Goal: Transaction & Acquisition: Book appointment/travel/reservation

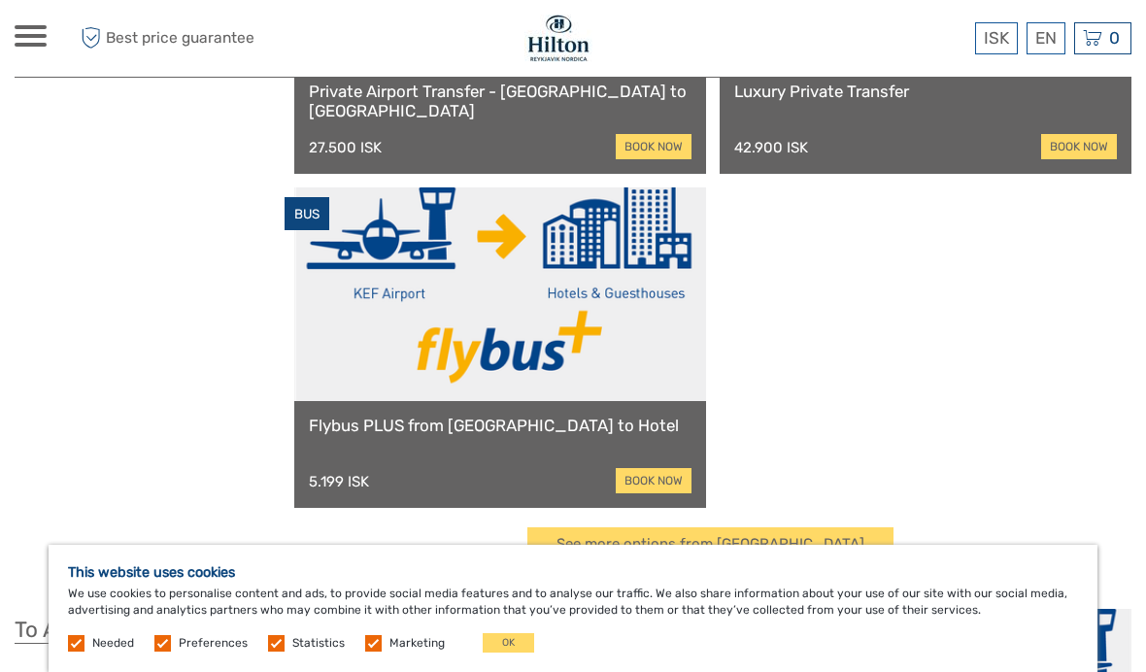
scroll to position [326, 0]
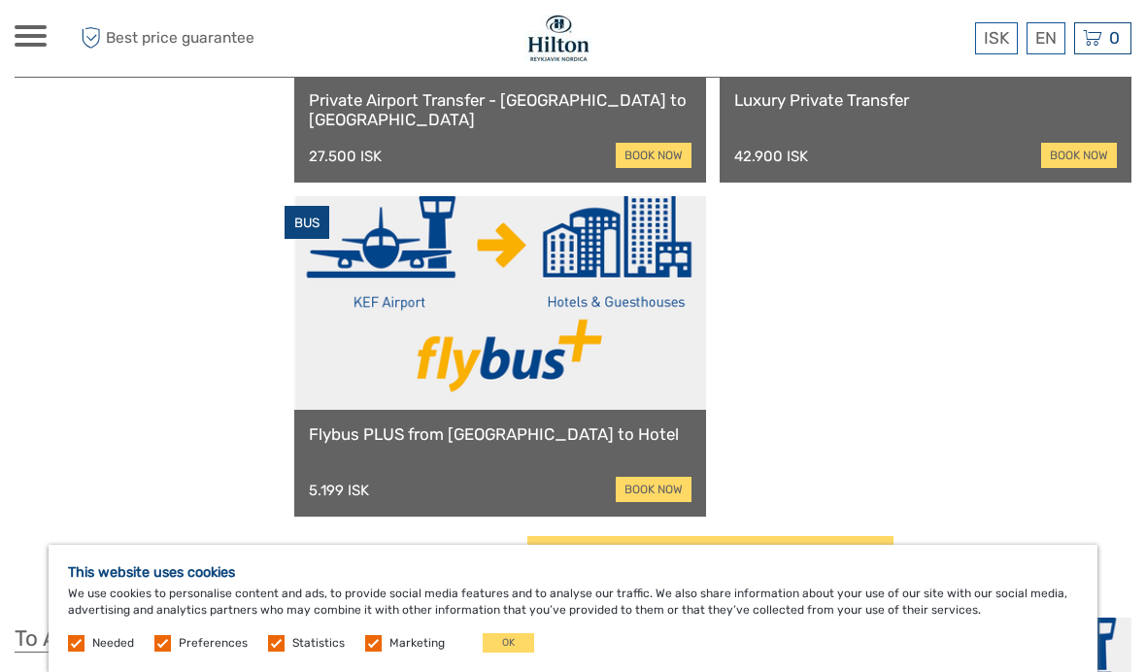
click at [657, 496] on link "book now" at bounding box center [654, 489] width 76 height 25
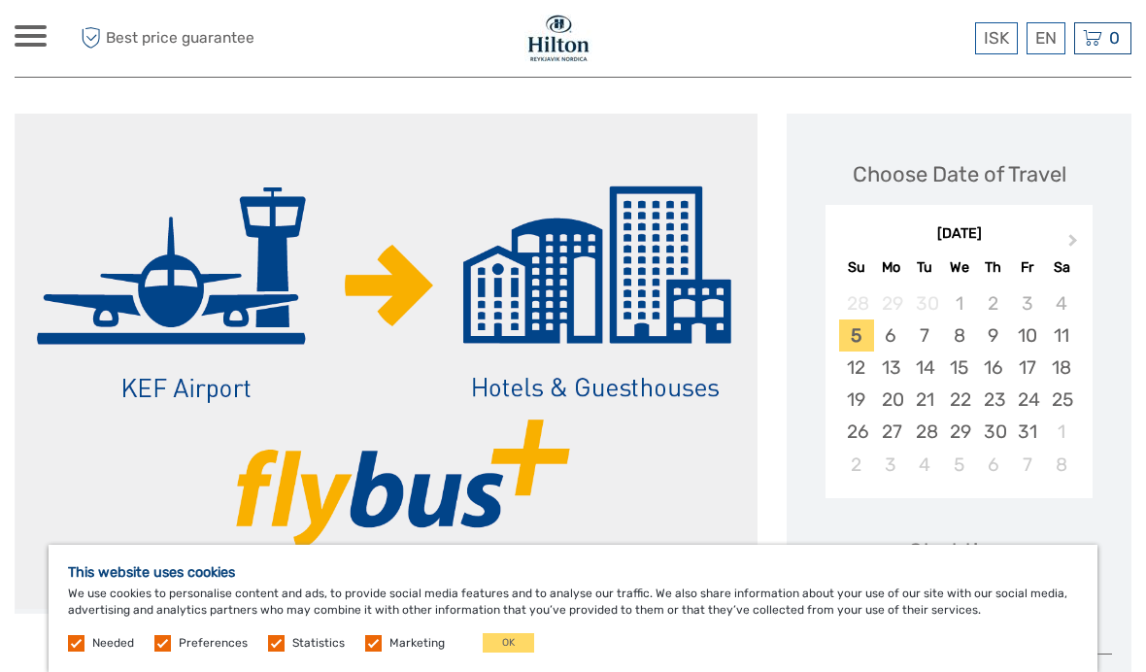
scroll to position [215, 0]
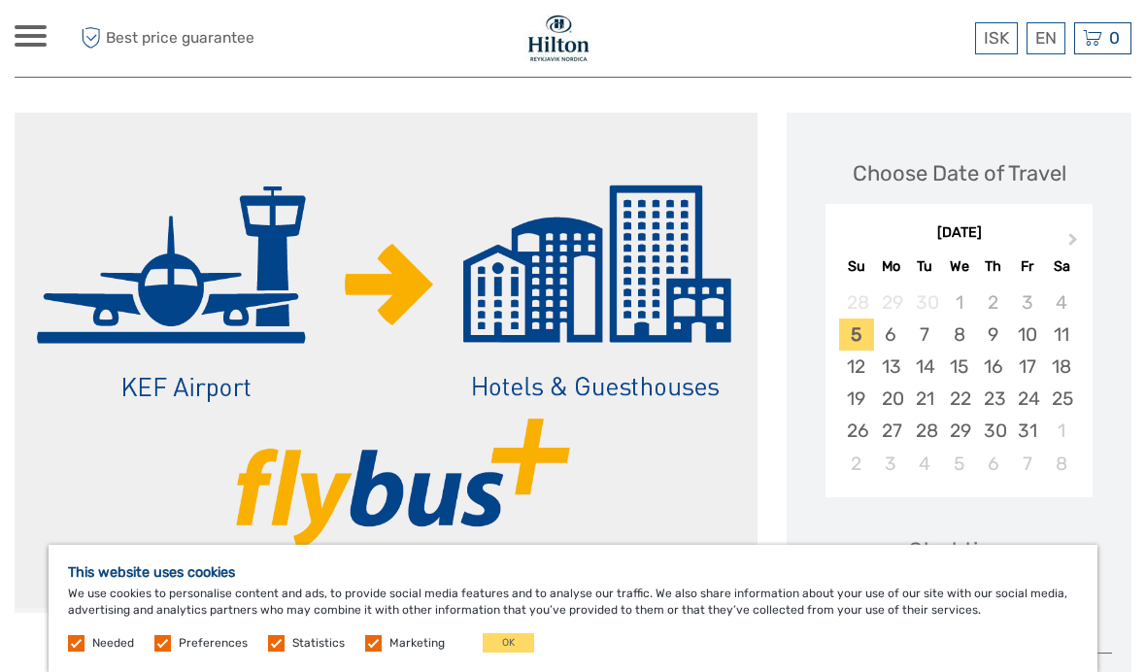
click at [483, 652] on button "OK" at bounding box center [508, 642] width 51 height 19
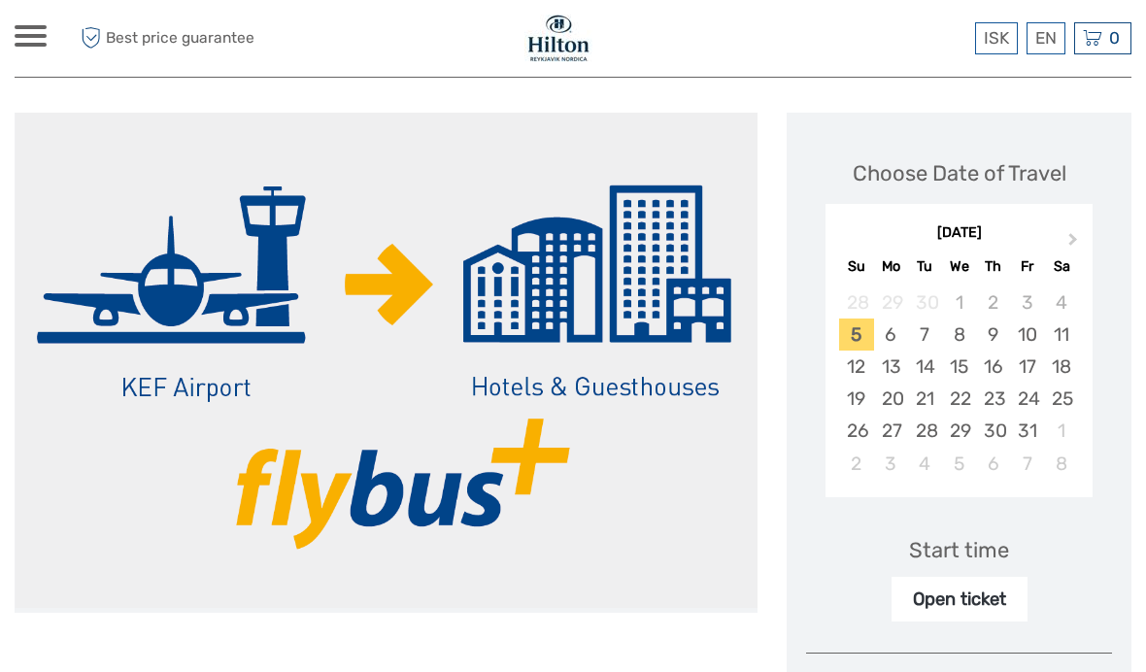
click at [920, 357] on div "14" at bounding box center [925, 366] width 34 height 32
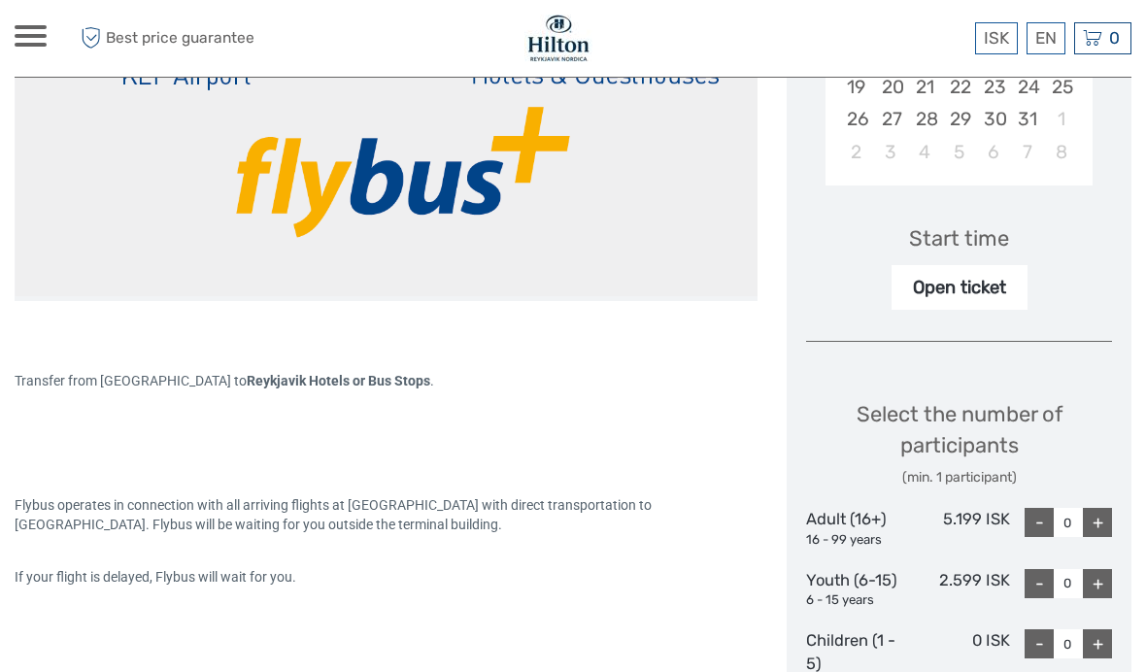
scroll to position [528, 0]
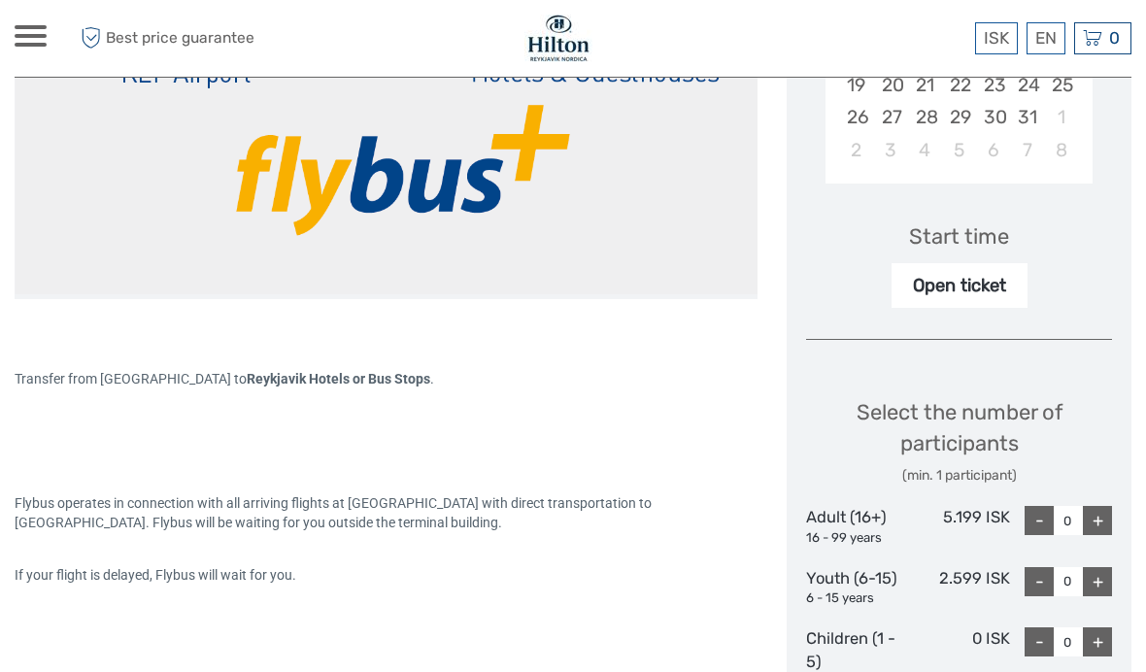
click at [1100, 576] on div "+" at bounding box center [1097, 581] width 29 height 29
click at [1102, 573] on div "+" at bounding box center [1097, 581] width 29 height 29
type input "2"
click at [1101, 517] on div "+" at bounding box center [1097, 520] width 29 height 29
click at [1102, 514] on div "+" at bounding box center [1097, 520] width 29 height 29
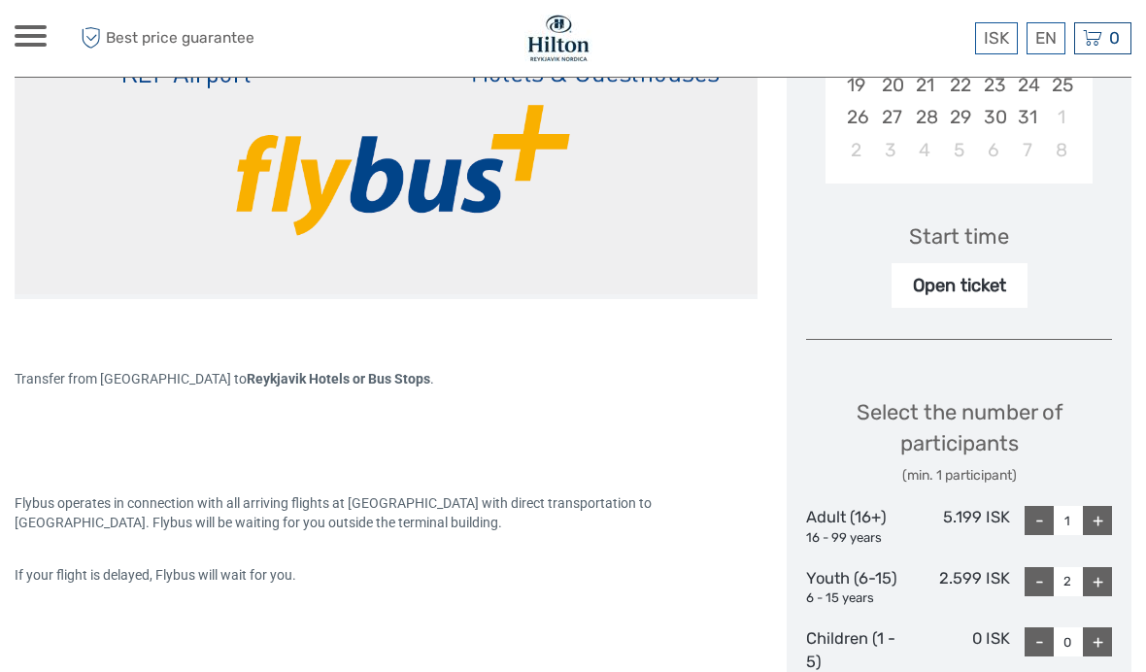
type input "2"
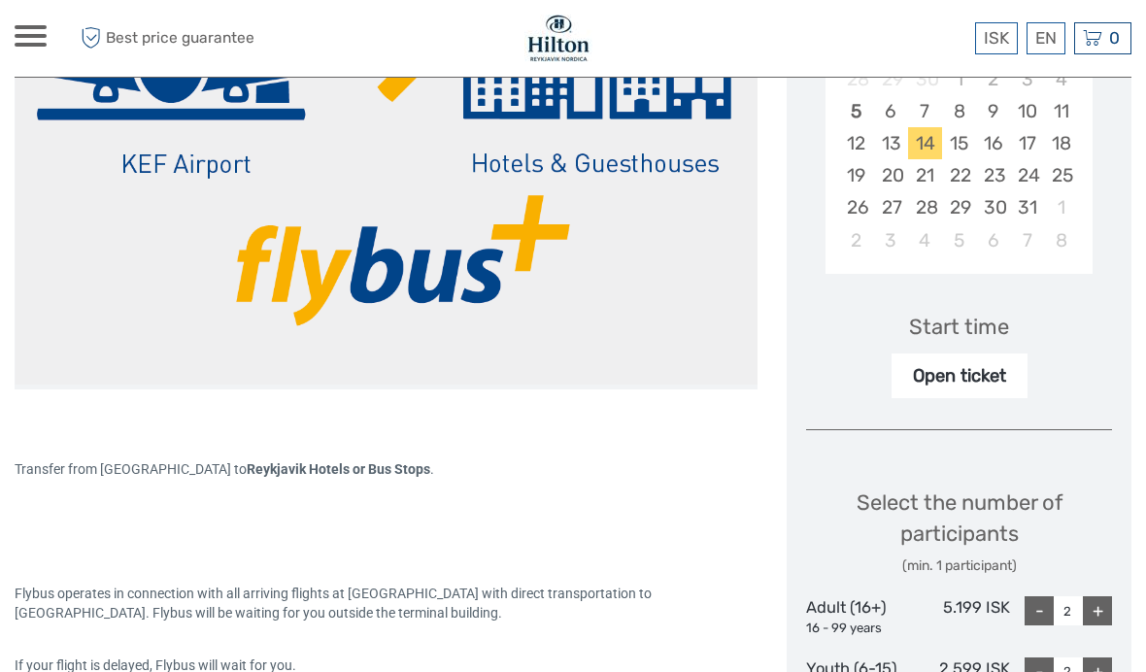
scroll to position [436, 0]
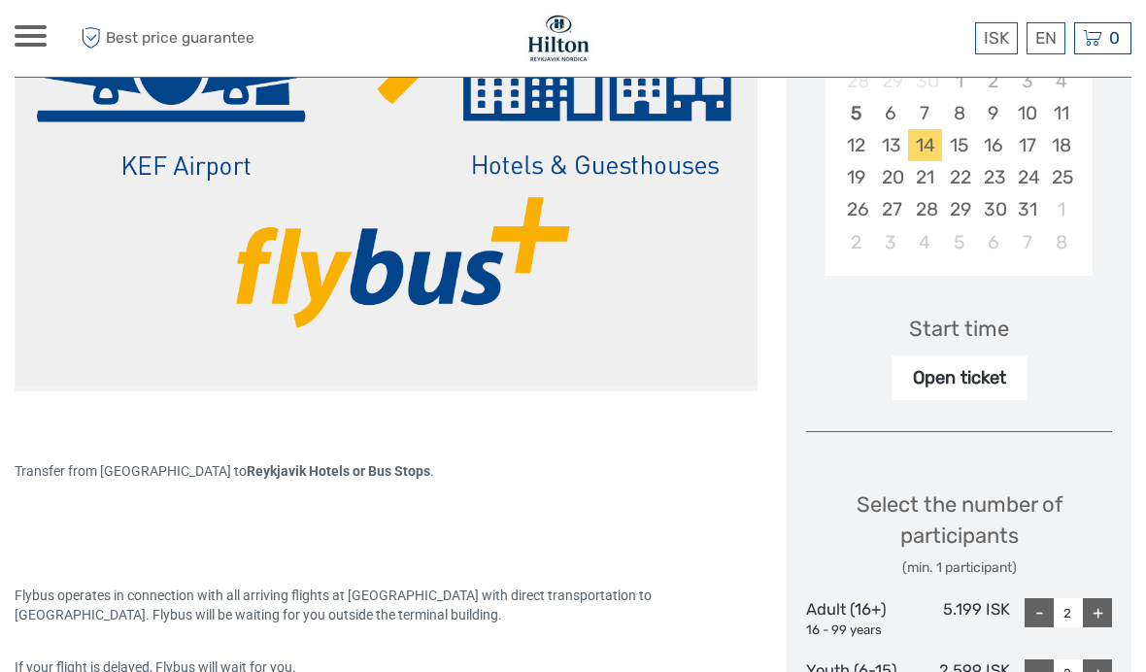
click at [997, 376] on div "Open ticket" at bounding box center [959, 377] width 136 height 45
